Goal: Information Seeking & Learning: Learn about a topic

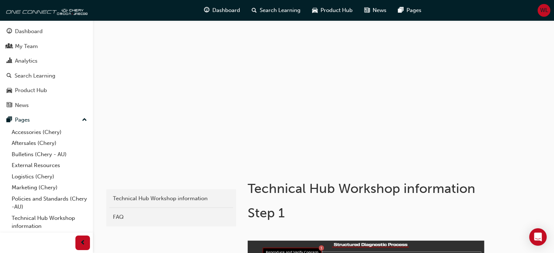
scroll to position [189, 0]
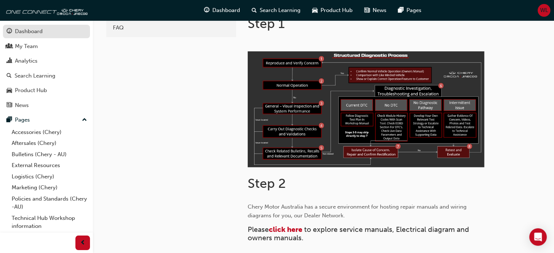
click at [28, 30] on div "Dashboard" at bounding box center [29, 31] width 28 height 8
